Goal: Transaction & Acquisition: Purchase product/service

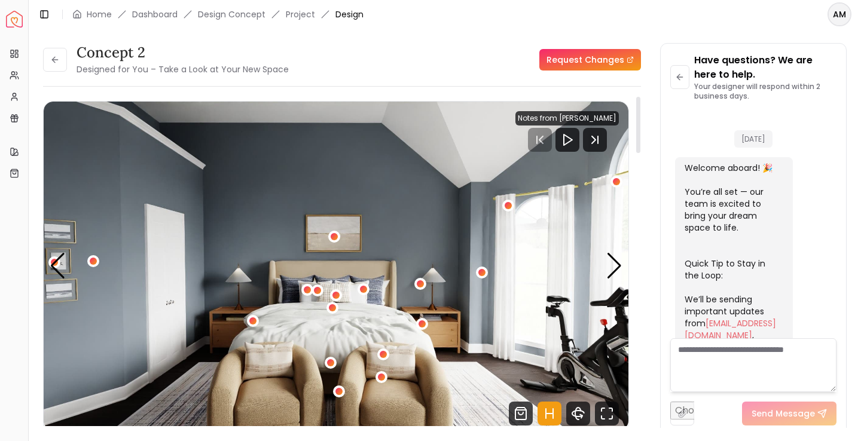
scroll to position [478, 0]
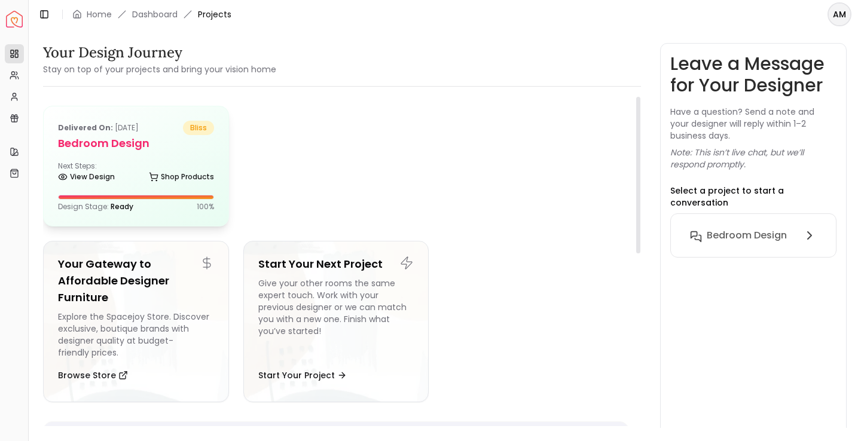
click at [114, 159] on div "Delivered on: Aug 29, 2025 bliss Bedroom design Next Steps: View Design Shop Pr…" at bounding box center [136, 166] width 185 height 120
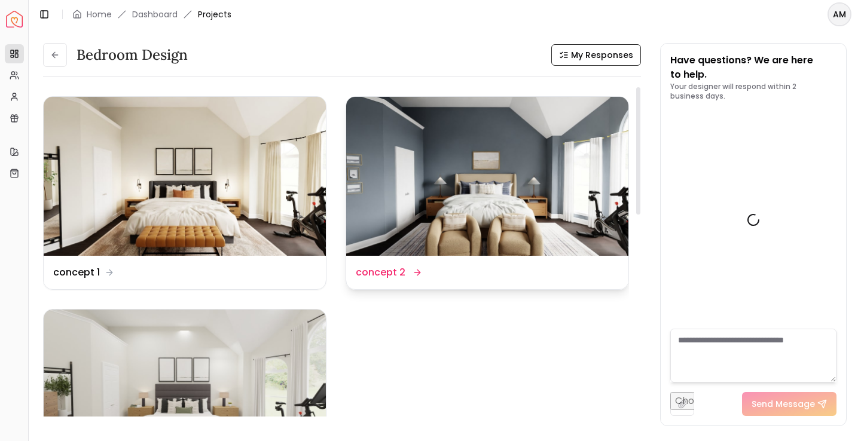
scroll to position [488, 0]
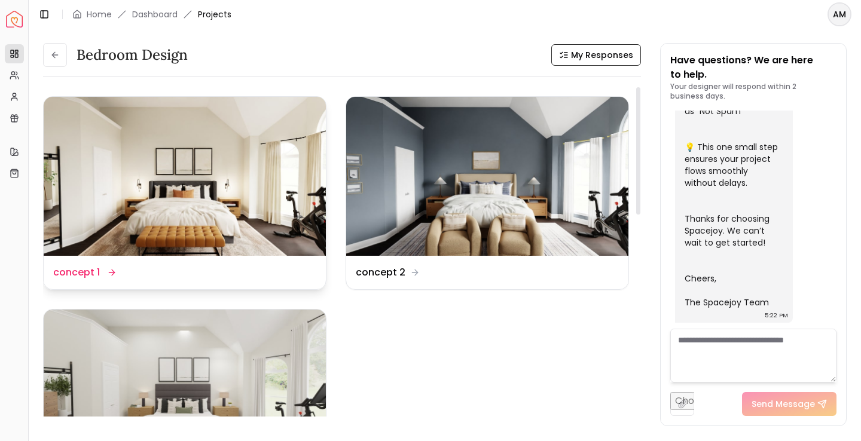
click at [236, 203] on img at bounding box center [185, 176] width 282 height 159
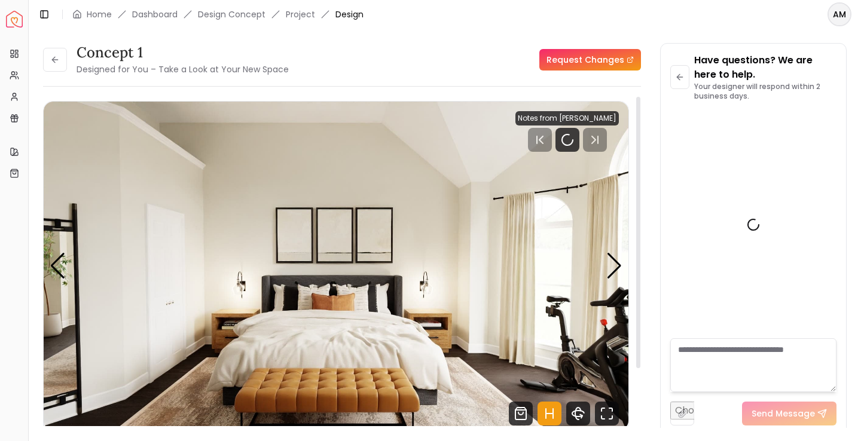
scroll to position [478, 0]
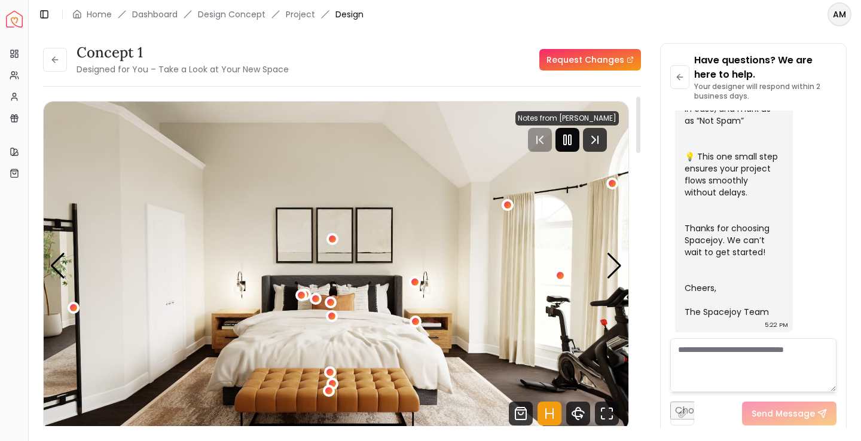
click at [575, 141] on icon "Pause" at bounding box center [568, 140] width 14 height 14
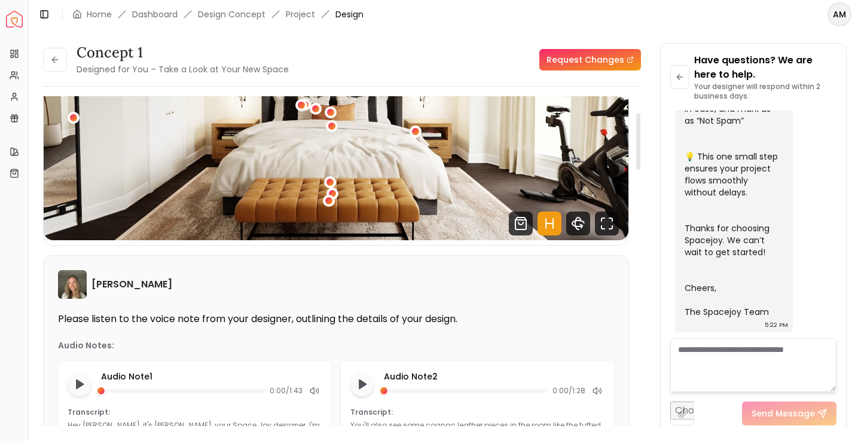
scroll to position [0, 0]
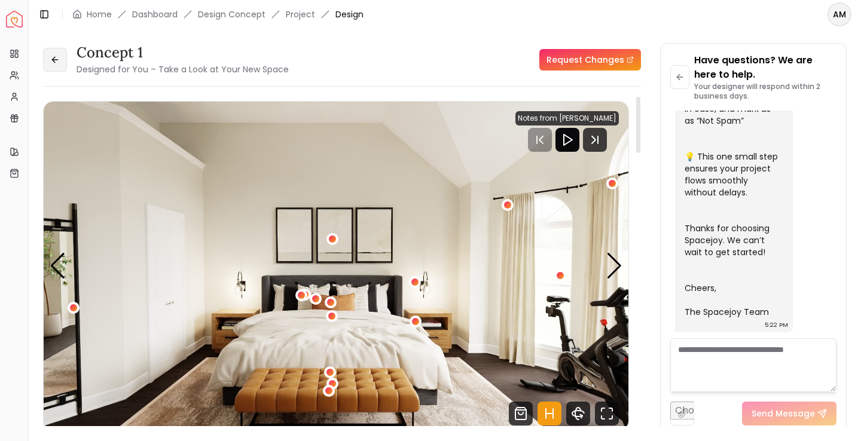
click at [45, 60] on button at bounding box center [55, 60] width 24 height 24
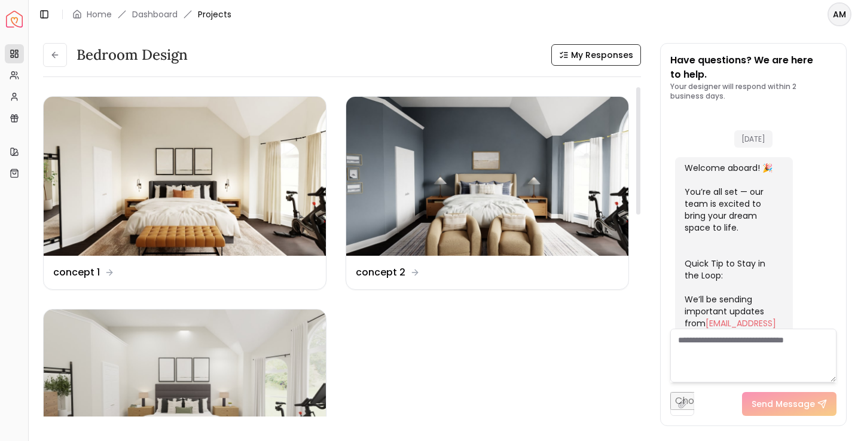
scroll to position [488, 0]
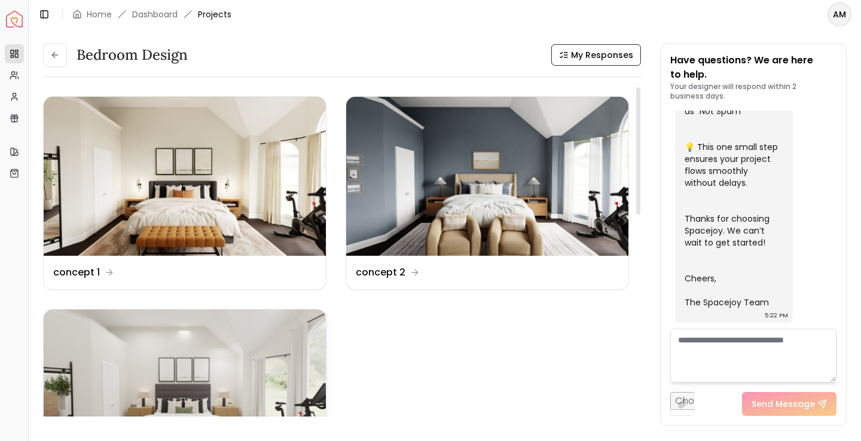
click at [178, 354] on img at bounding box center [185, 389] width 282 height 159
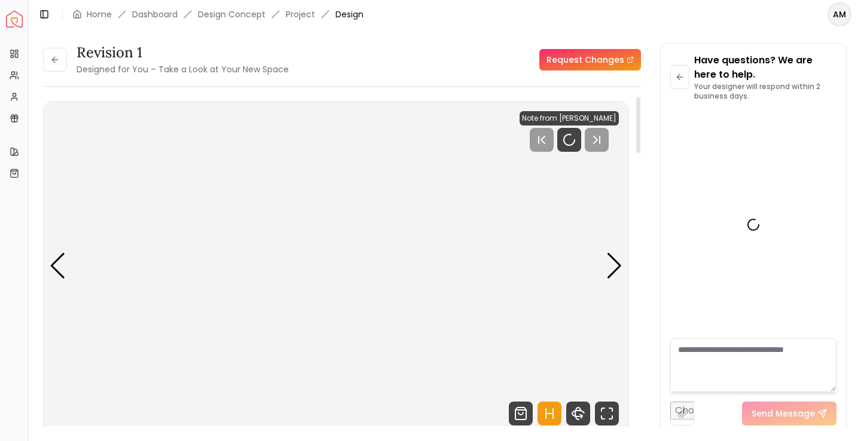
scroll to position [478, 0]
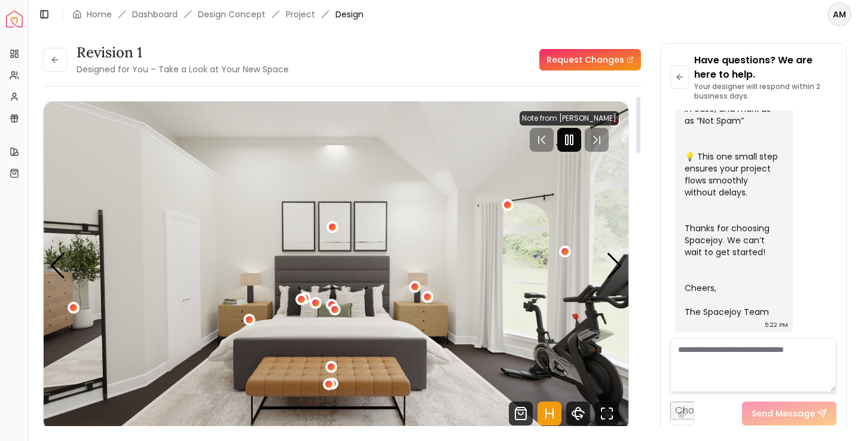
click at [577, 144] on icon "Pause" at bounding box center [569, 140] width 14 height 14
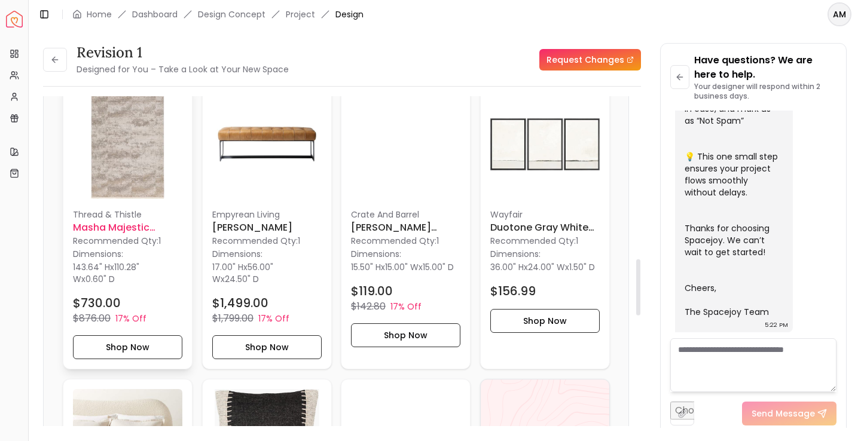
scroll to position [981, 0]
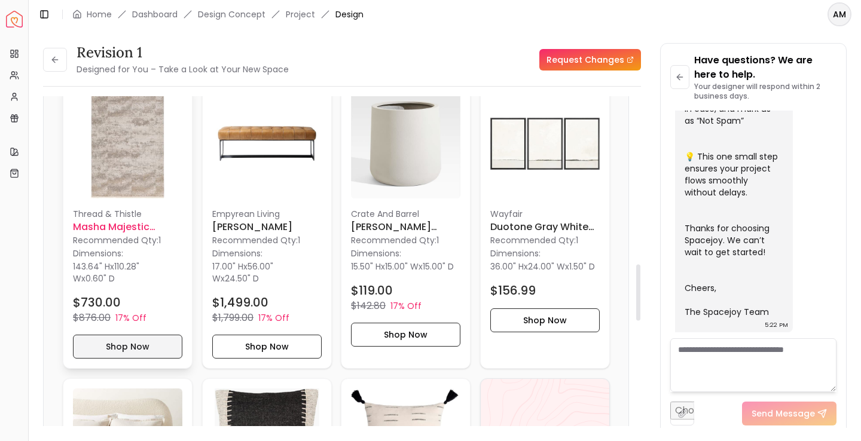
click at [124, 345] on button "Shop Now" at bounding box center [127, 347] width 109 height 24
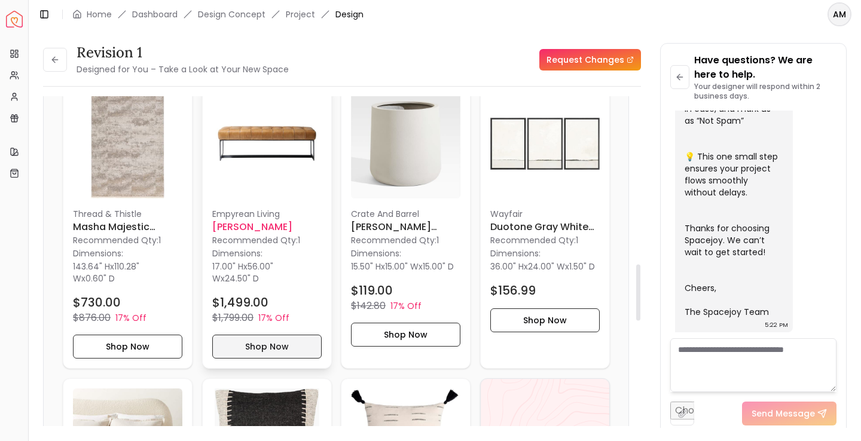
click at [263, 337] on button "Shop Now" at bounding box center [266, 347] width 109 height 24
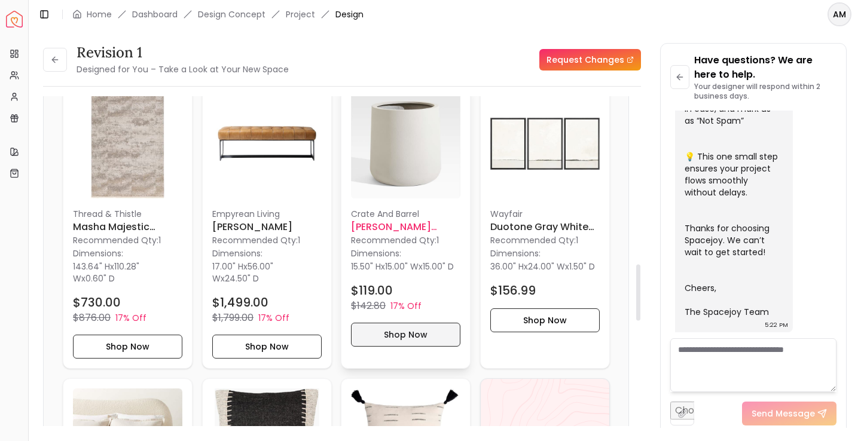
click at [422, 342] on button "Shop Now" at bounding box center [405, 335] width 109 height 24
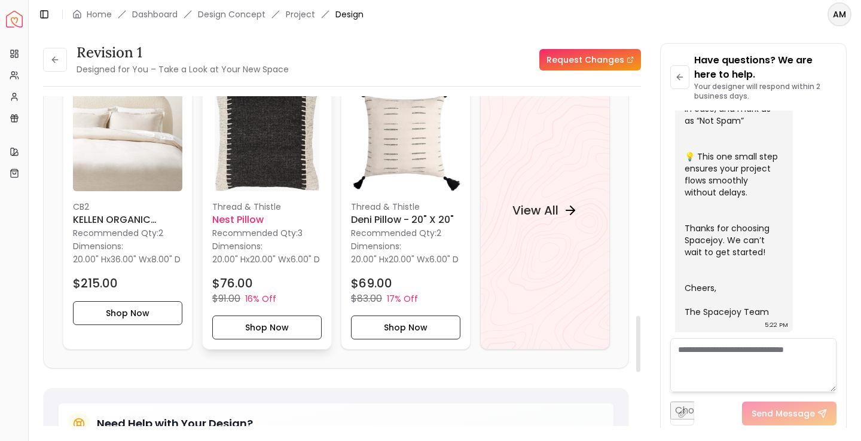
scroll to position [1289, 0]
click at [546, 209] on h4 "View All" at bounding box center [535, 209] width 46 height 17
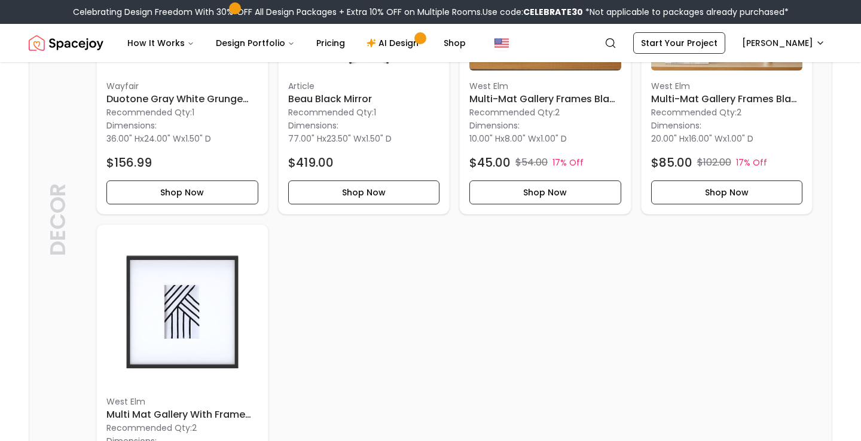
scroll to position [1694, 0]
